Goal: Transaction & Acquisition: Subscribe to service/newsletter

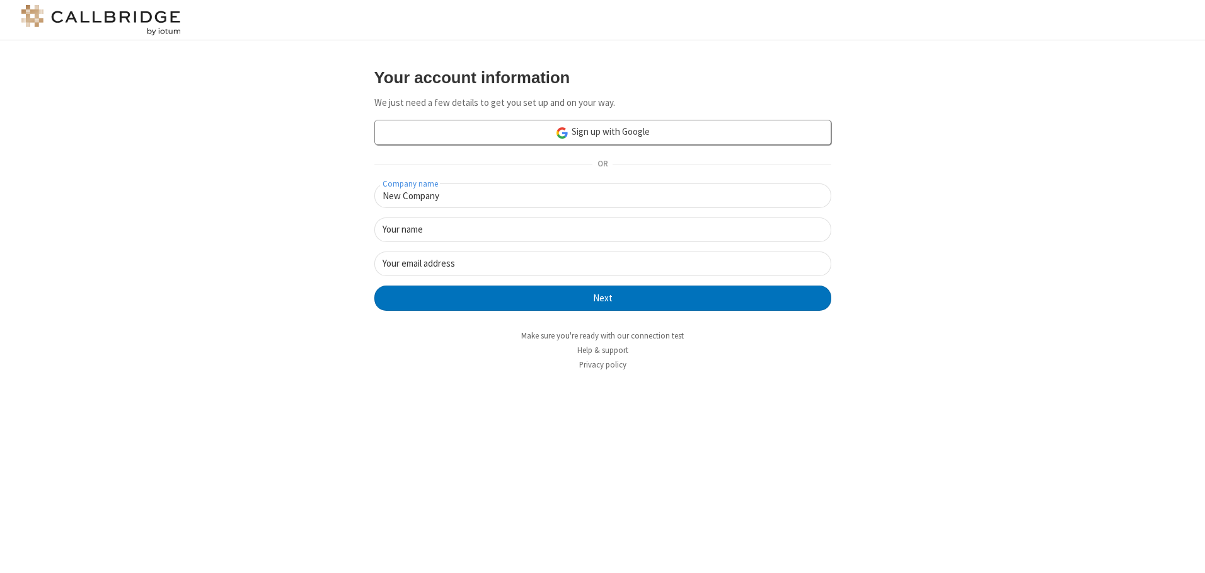
type input "New Company"
type input "New User"
type input "[EMAIL_ADDRESS][DOMAIN_NAME]"
click button "Next" at bounding box center [602, 297] width 457 height 25
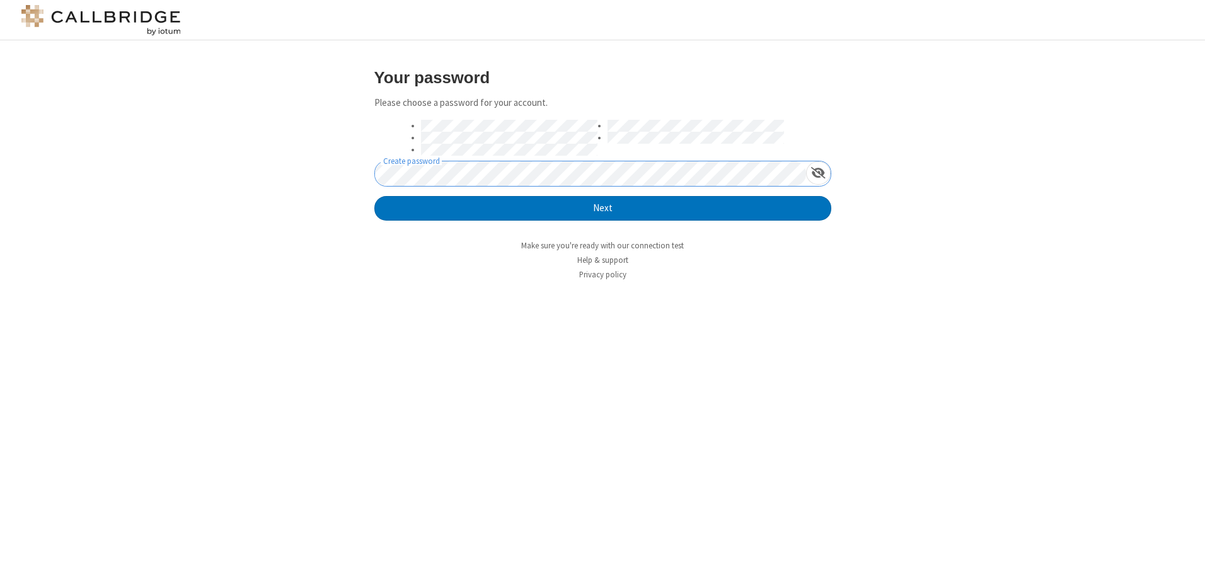
click at [374, 196] on button "Next" at bounding box center [602, 208] width 457 height 25
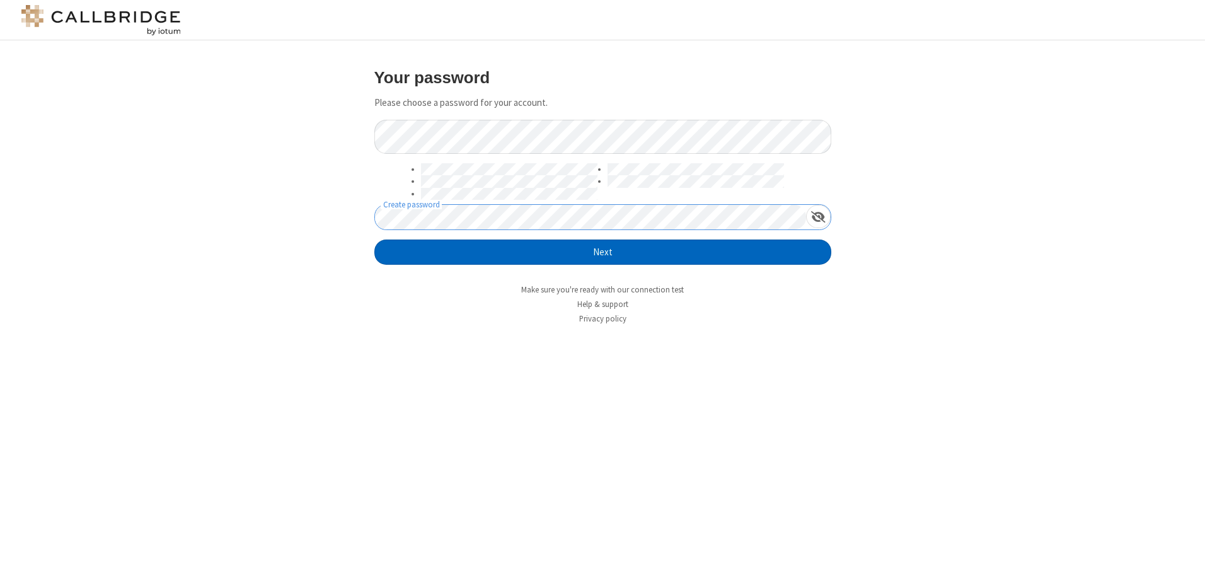
click at [602, 252] on button "Next" at bounding box center [602, 251] width 457 height 25
